Goal: Book appointment/travel/reservation

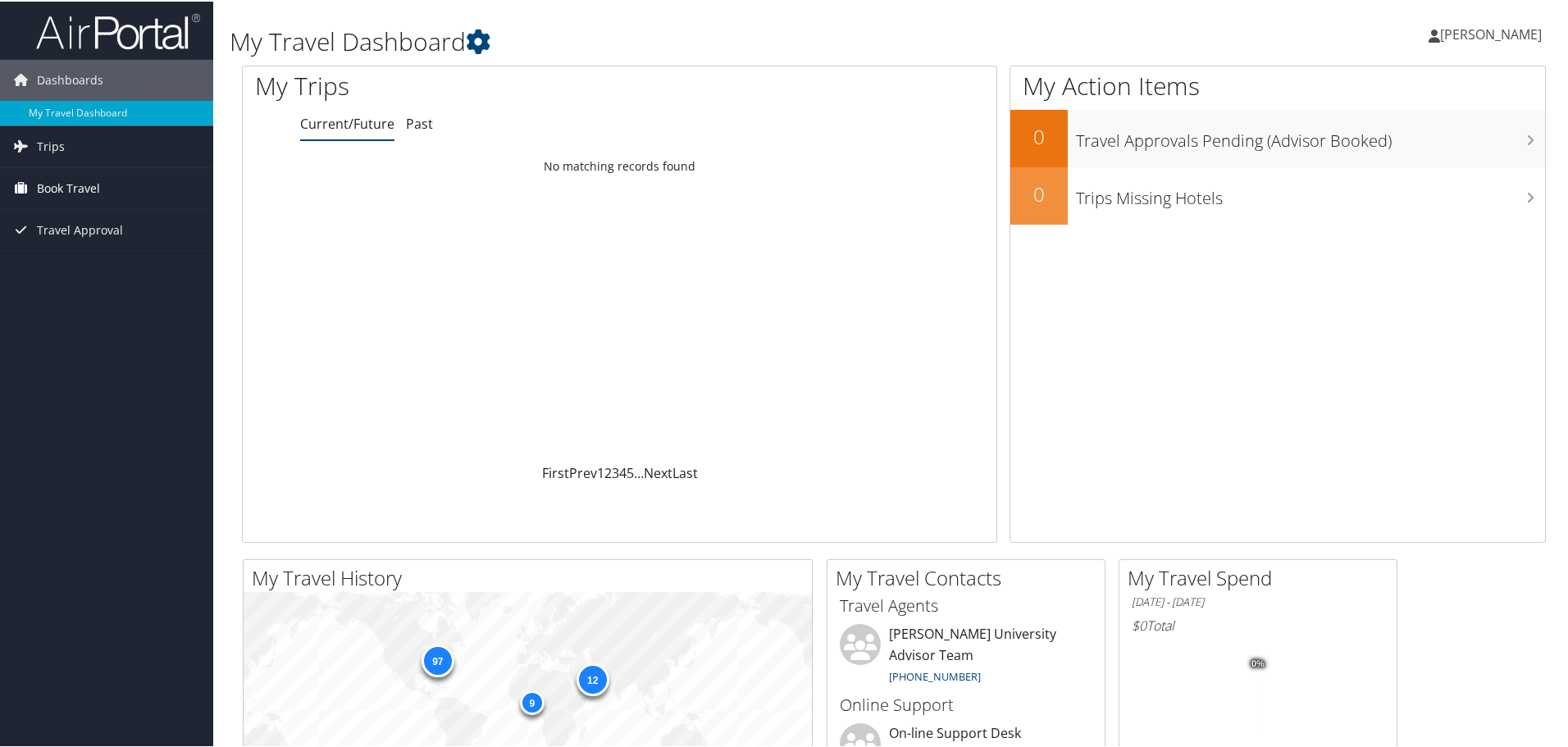
click at [67, 199] on span "Book Travel" at bounding box center [68, 187] width 63 height 41
click at [73, 240] on link "Book/Manage Online Trips" at bounding box center [106, 244] width 213 height 25
click at [125, 251] on link "Book/Manage Online Trips" at bounding box center [106, 244] width 213 height 25
click at [67, 247] on link "Book/Manage Online Trips" at bounding box center [106, 244] width 213 height 25
